Goal: Transaction & Acquisition: Purchase product/service

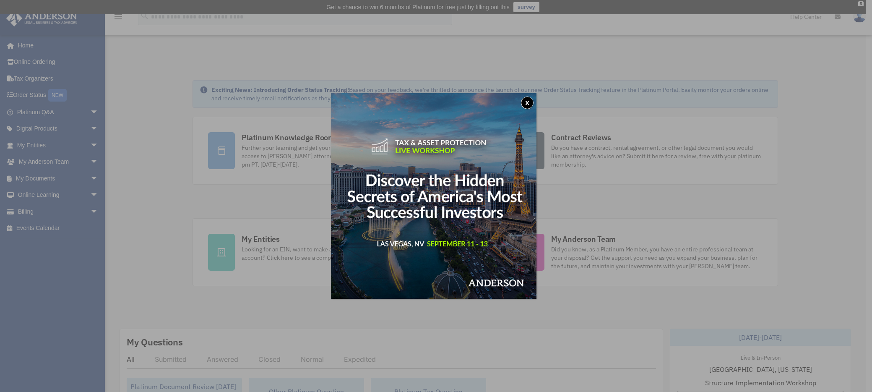
click at [531, 100] on button "x" at bounding box center [527, 103] width 13 height 13
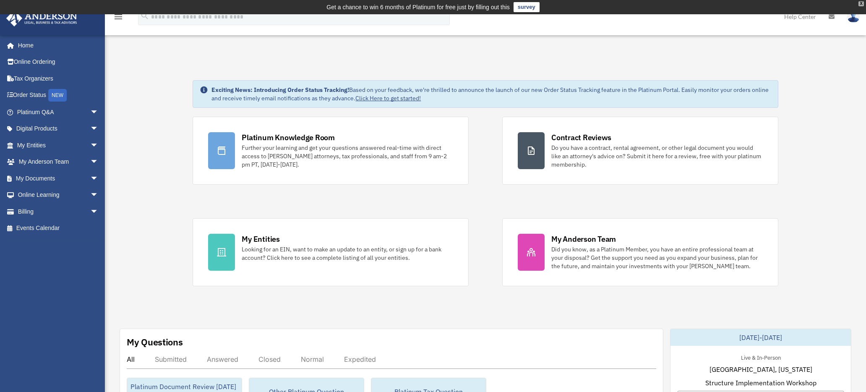
click at [862, 3] on div "X" at bounding box center [861, 3] width 5 height 5
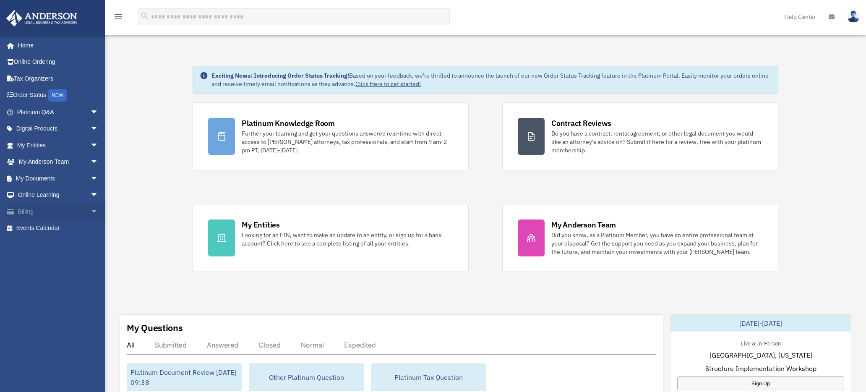
click at [29, 211] on link "Billing arrow_drop_down" at bounding box center [58, 211] width 105 height 17
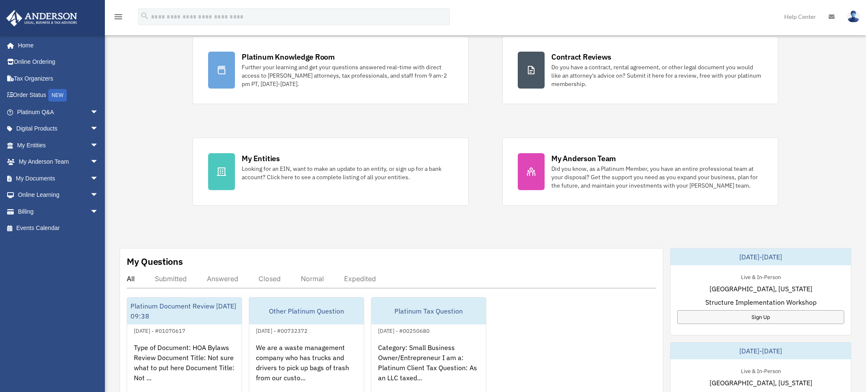
scroll to position [167, 0]
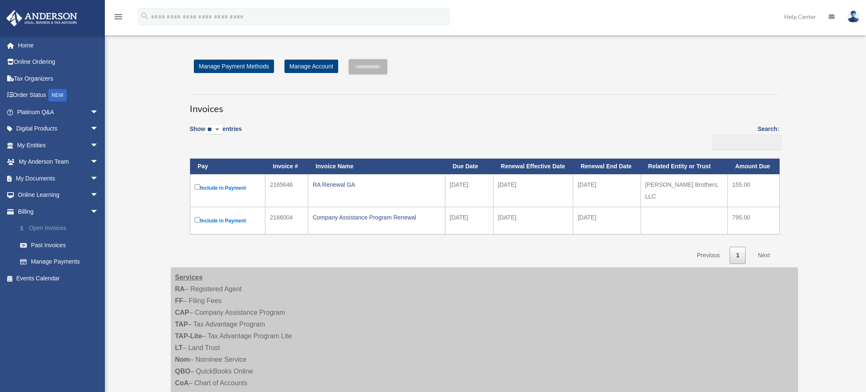
click at [44, 227] on link "$ Open Invoices" at bounding box center [61, 228] width 99 height 17
click at [371, 72] on input "**********" at bounding box center [368, 66] width 39 height 15
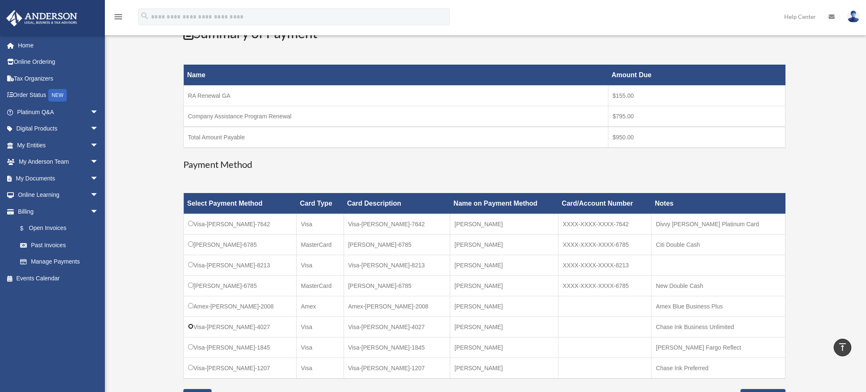
scroll to position [120, 0]
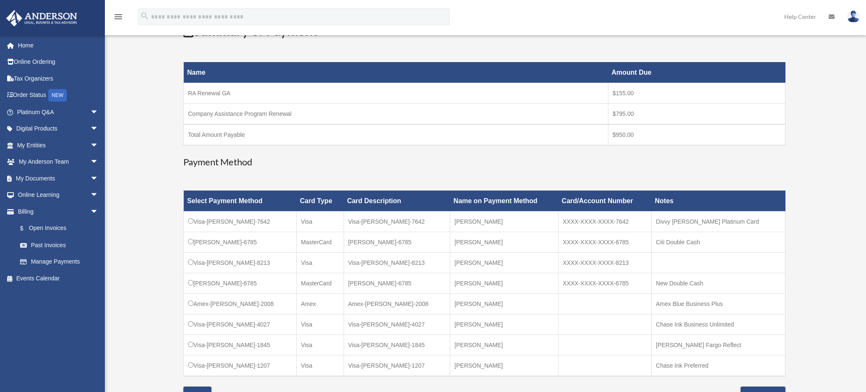
click at [204, 112] on td "Company Assistance Program Renewal" at bounding box center [396, 113] width 425 height 21
drag, startPoint x: 204, startPoint y: 112, endPoint x: 271, endPoint y: 114, distance: 66.7
click at [271, 114] on td "Company Assistance Program Renewal" at bounding box center [396, 113] width 425 height 21
copy td "Company Assistance Program Renewal"
click at [844, 215] on div "Open Invoices cooksiphone@gmail.com Sign Out cooksiphone@gmail.com Home Online …" at bounding box center [433, 251] width 866 height 673
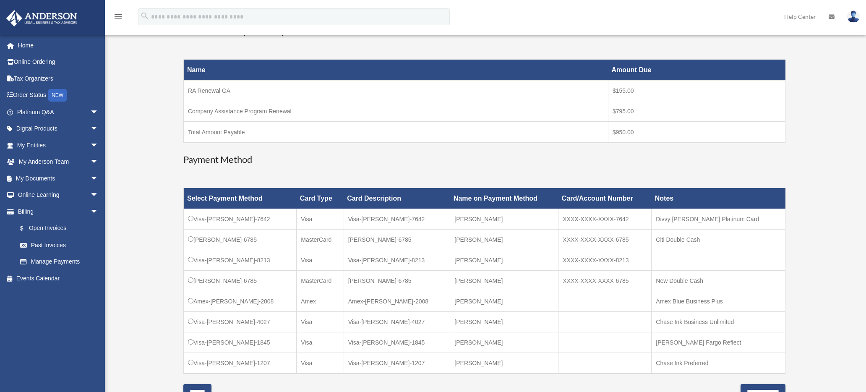
scroll to position [416, 0]
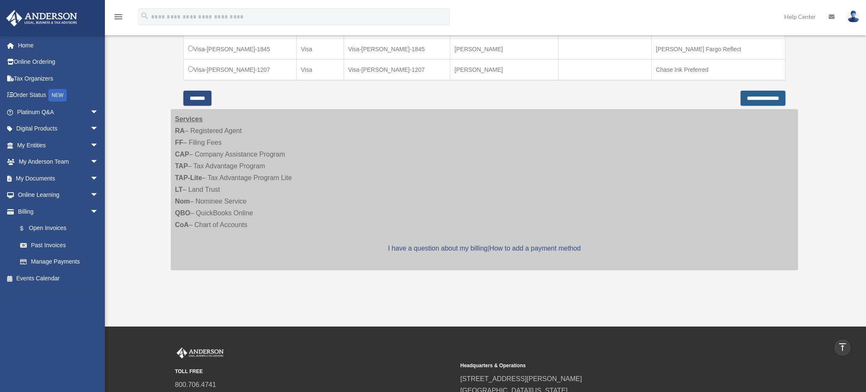
click at [741, 102] on input "**********" at bounding box center [763, 98] width 45 height 15
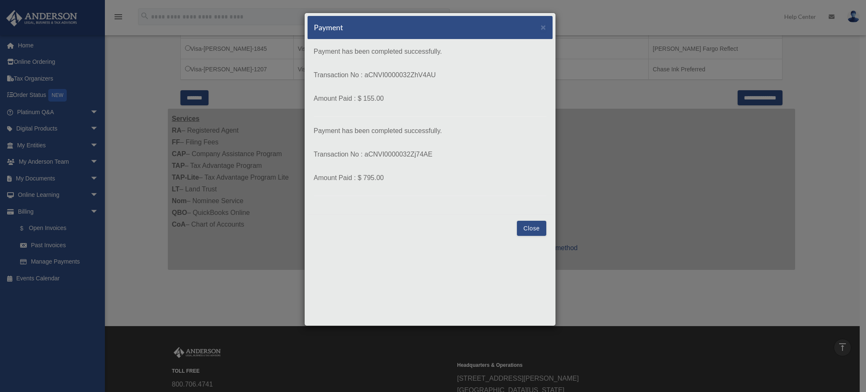
click at [529, 226] on button "Close" at bounding box center [531, 228] width 29 height 15
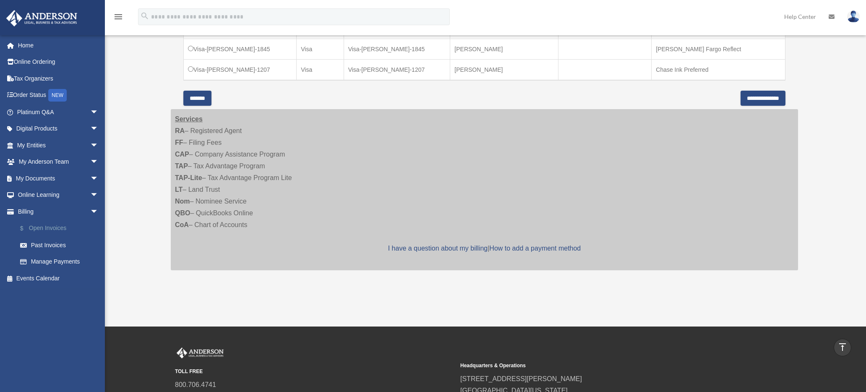
click at [54, 225] on link "$ Open Invoices" at bounding box center [61, 228] width 99 height 17
click at [46, 248] on link "Past Invoices" at bounding box center [61, 245] width 99 height 17
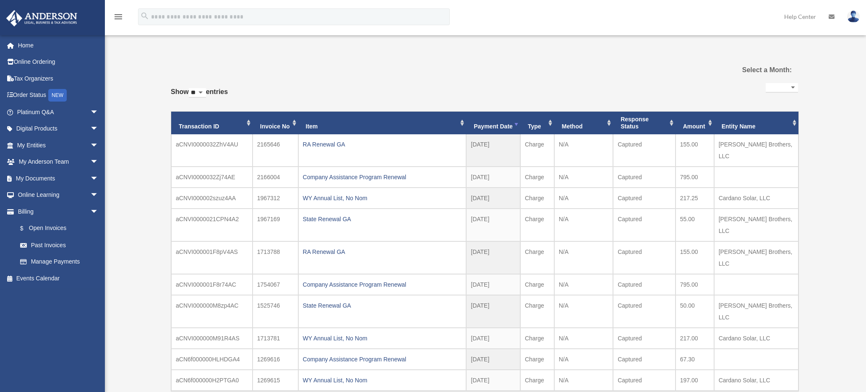
select select
click at [52, 229] on link "$ Open Invoices" at bounding box center [61, 228] width 99 height 17
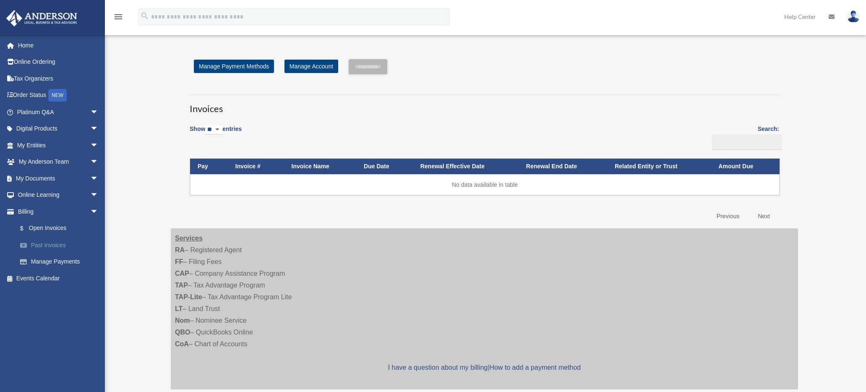
click at [44, 245] on link "Past Invoices" at bounding box center [61, 245] width 99 height 17
click at [146, 92] on div "Open Invoices cooksiphone@gmail.com Sign Out cooksiphone@gmail.com Home Online …" at bounding box center [433, 223] width 866 height 376
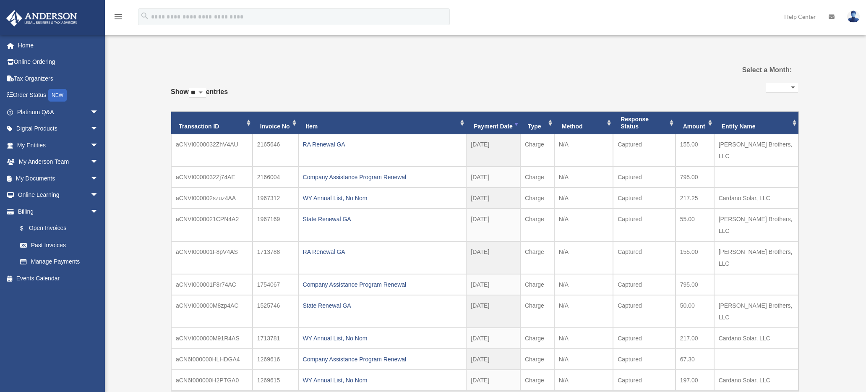
select select
click at [432, 101] on div "**********" at bounding box center [484, 250] width 627 height 339
click at [590, 20] on div "menu search Site Menu add [EMAIL_ADDRESS][DOMAIN_NAME] My Profile Reset Passwor…" at bounding box center [432, 20] width 853 height 29
click at [836, 167] on div "Past Invoices [EMAIL_ADDRESS][DOMAIN_NAME] Sign Out [EMAIL_ADDRESS][DOMAIN_NAME…" at bounding box center [433, 240] width 866 height 410
